Goal: Information Seeking & Learning: Learn about a topic

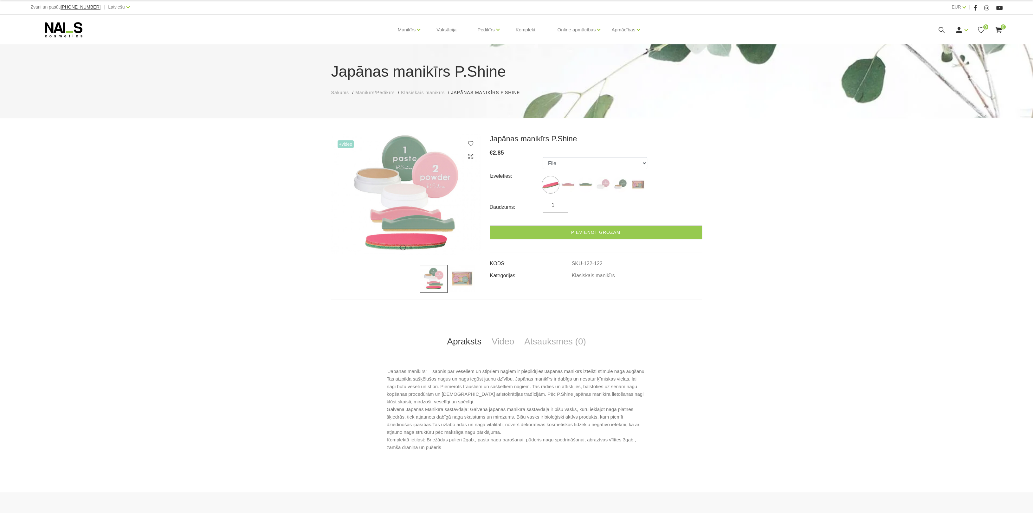
click at [941, 29] on icon at bounding box center [942, 30] width 8 height 8
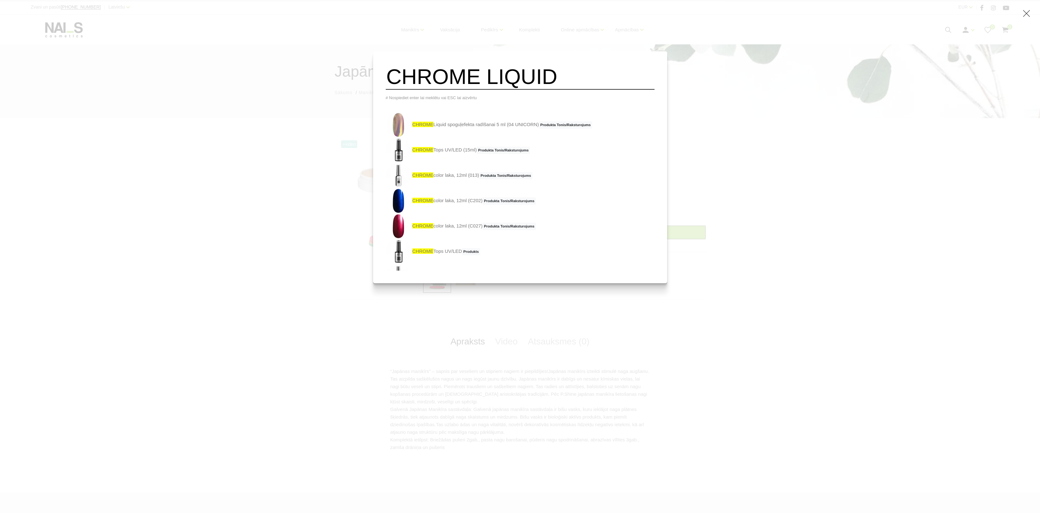
type input "CHROME LIQUID"
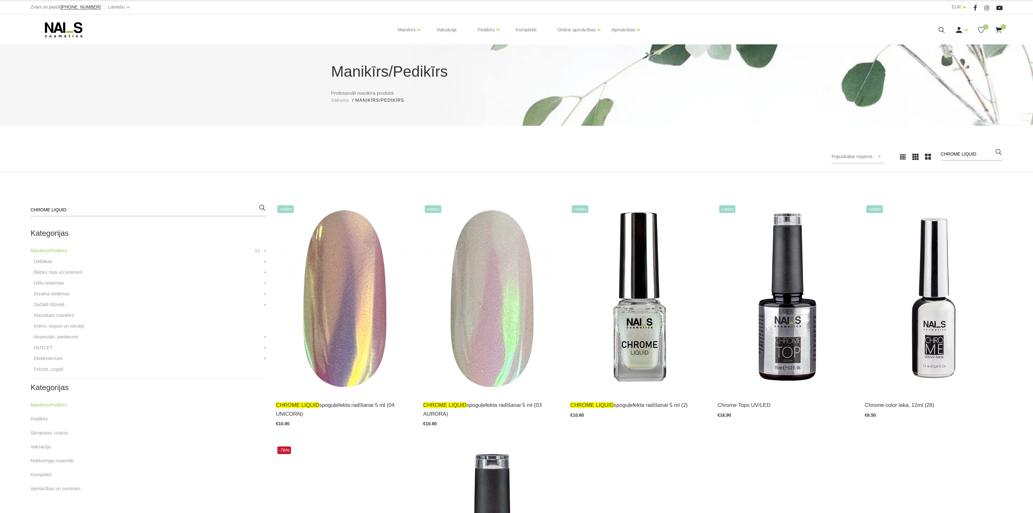
click at [940, 30] on icon at bounding box center [942, 30] width 8 height 8
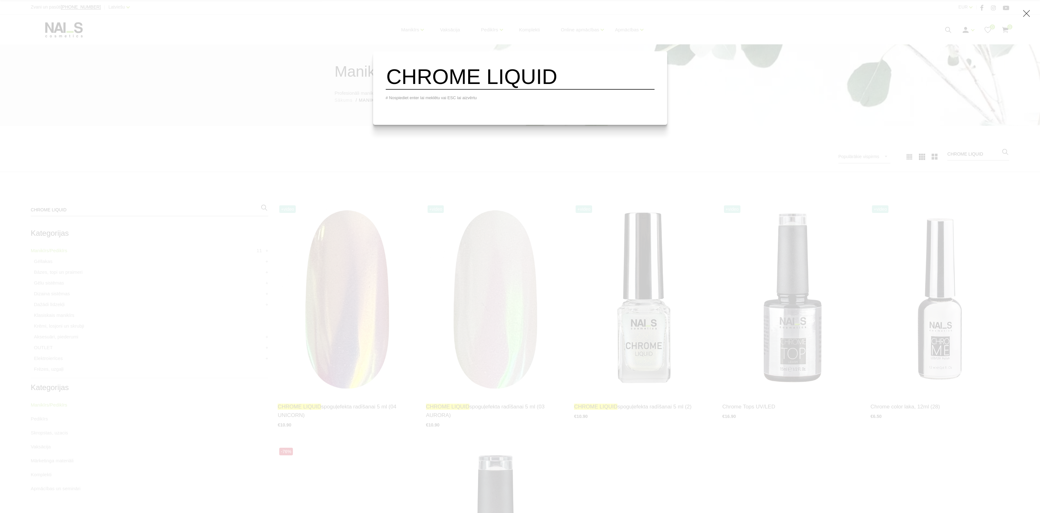
drag, startPoint x: 493, startPoint y: 76, endPoint x: 671, endPoint y: 76, distance: 178.2
click at [671, 76] on div "CHROME LIQUID # Nospiediet enter lai meklētu vai ESC lai aizvērtu" at bounding box center [520, 256] width 1040 height 513
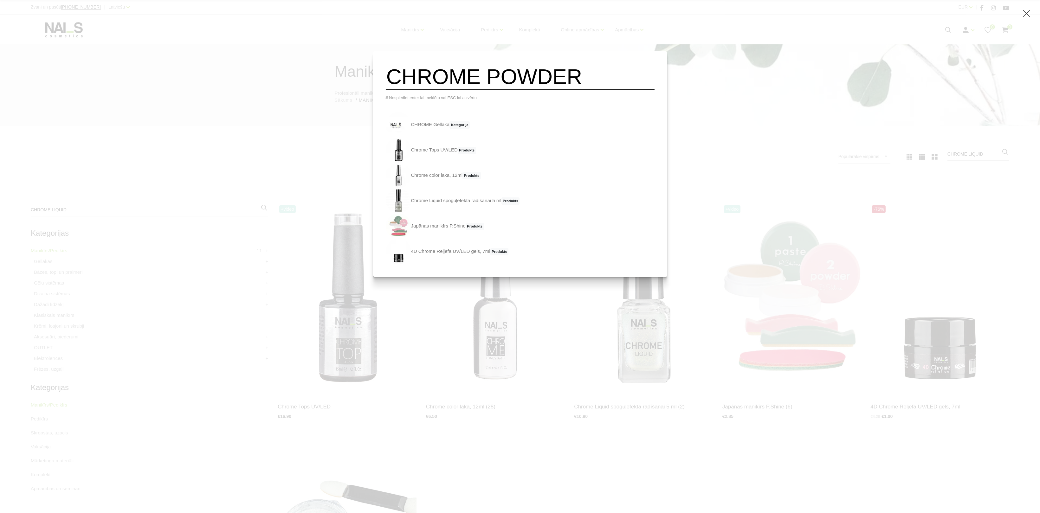
type input "CHROME POWDER"
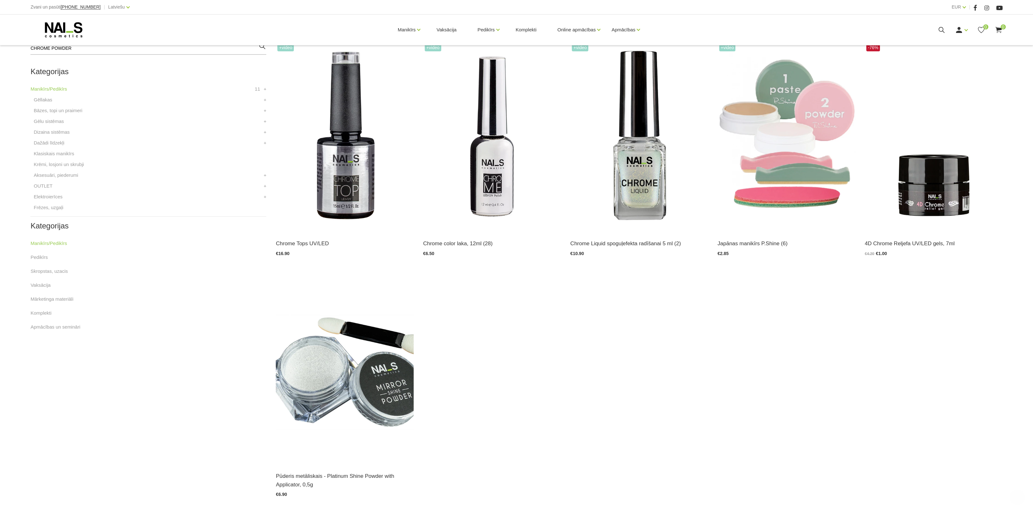
scroll to position [190, 0]
